Goal: Task Accomplishment & Management: Complete application form

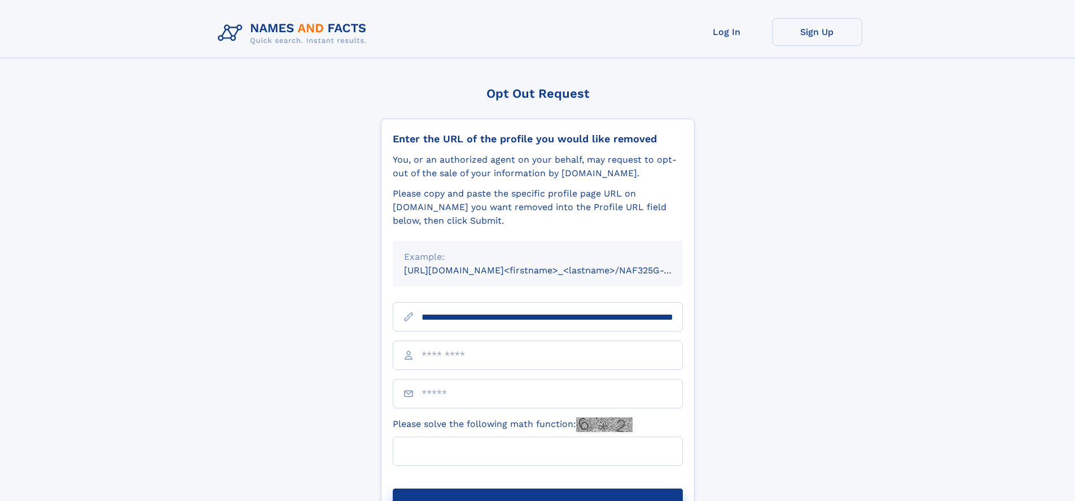
scroll to position [0, 110]
type input "**********"
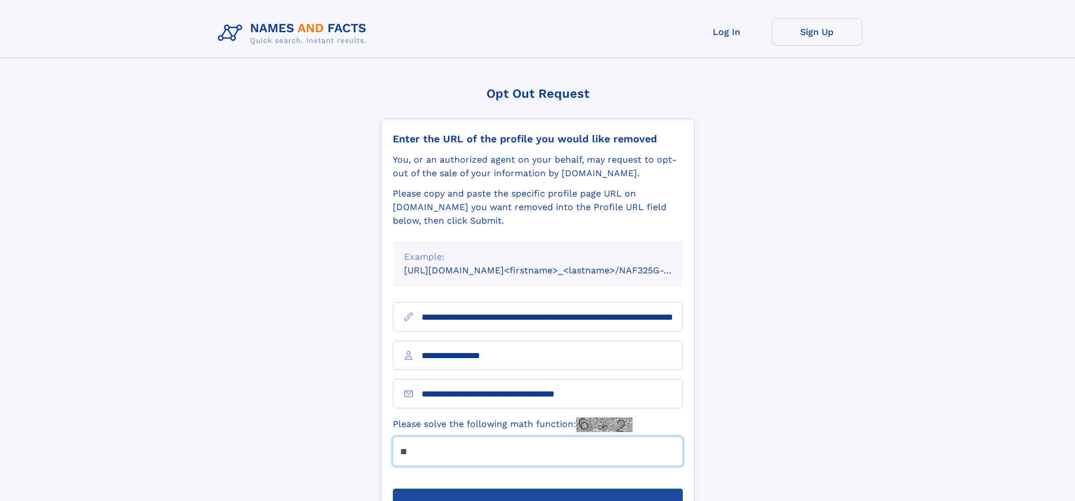
type input "**"
click at [537, 488] on button "Submit Opt Out Request" at bounding box center [538, 506] width 290 height 36
